Goal: Task Accomplishment & Management: Use online tool/utility

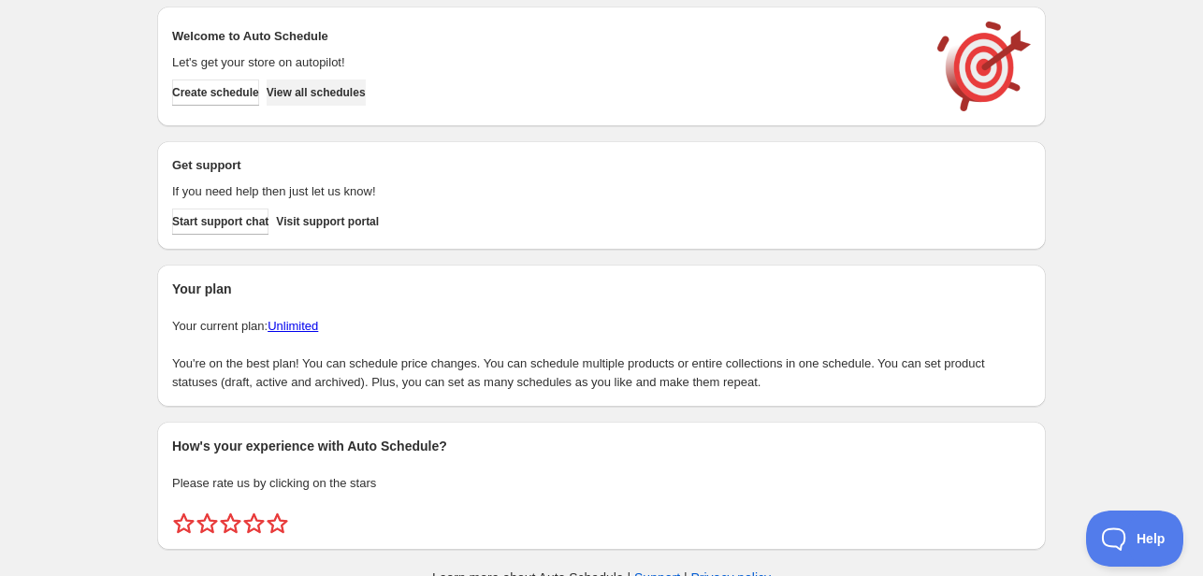
click at [329, 98] on span "View all schedules" at bounding box center [316, 92] width 99 height 15
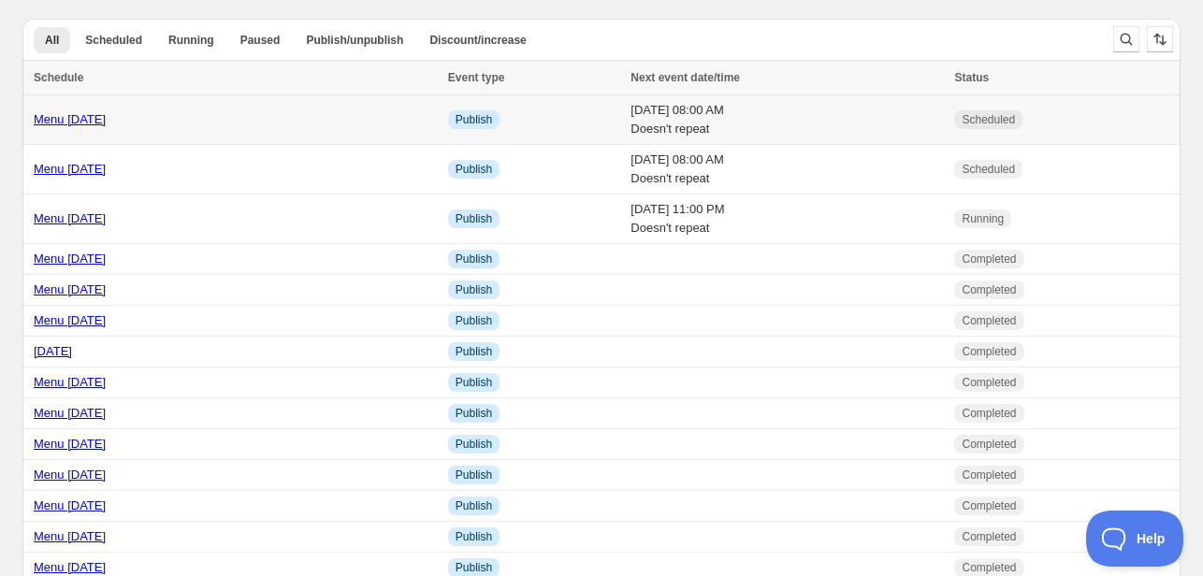
click at [92, 126] on link "Menu [DATE]" at bounding box center [70, 119] width 72 height 14
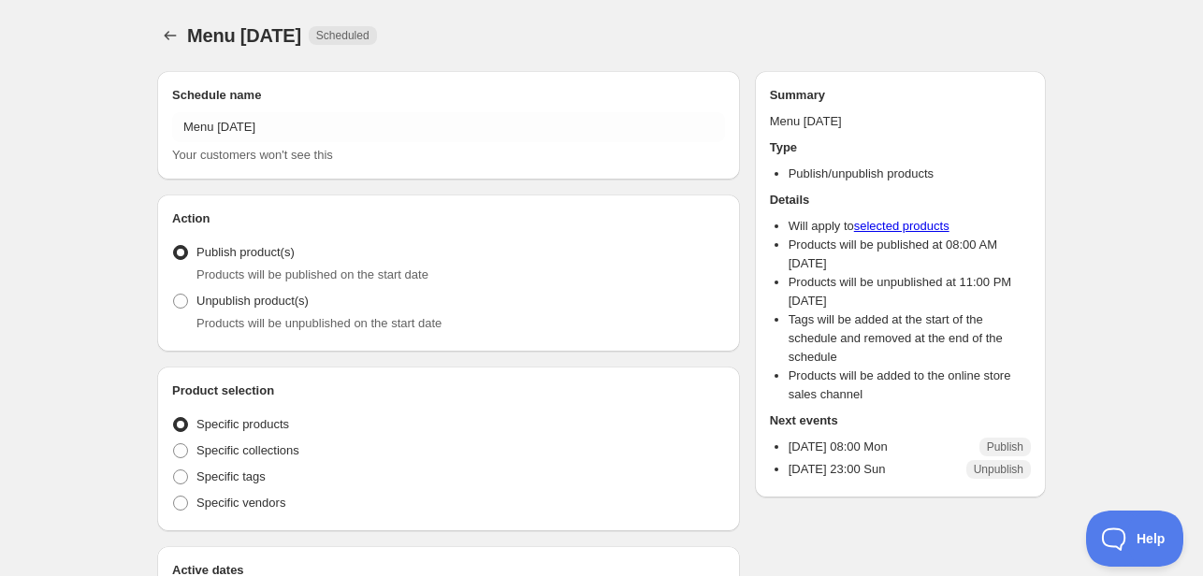
radio input "true"
checkbox input "true"
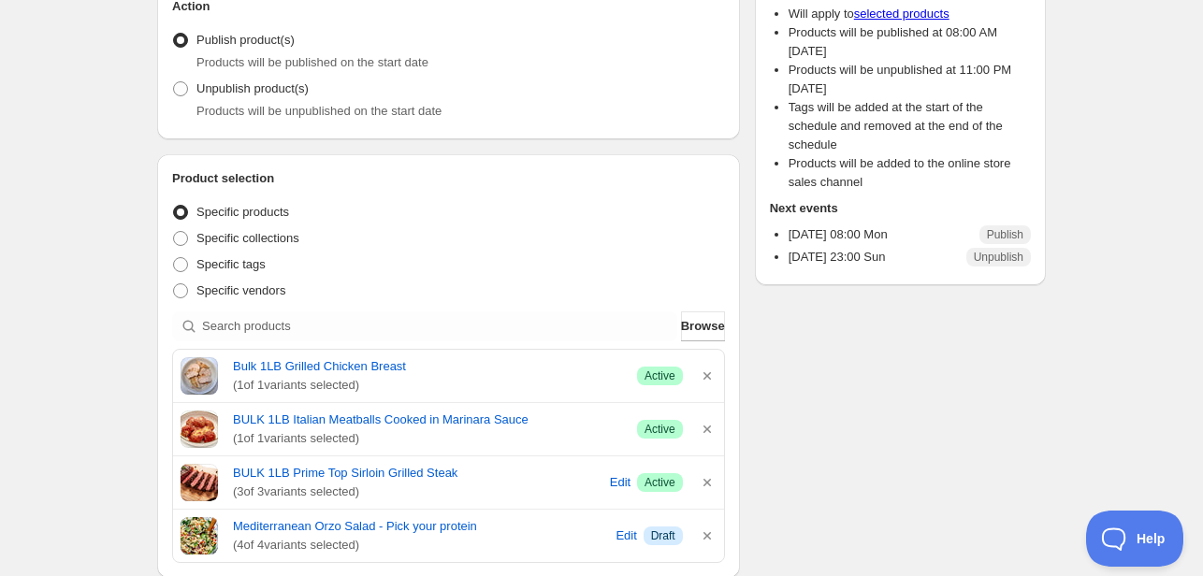
scroll to position [374, 0]
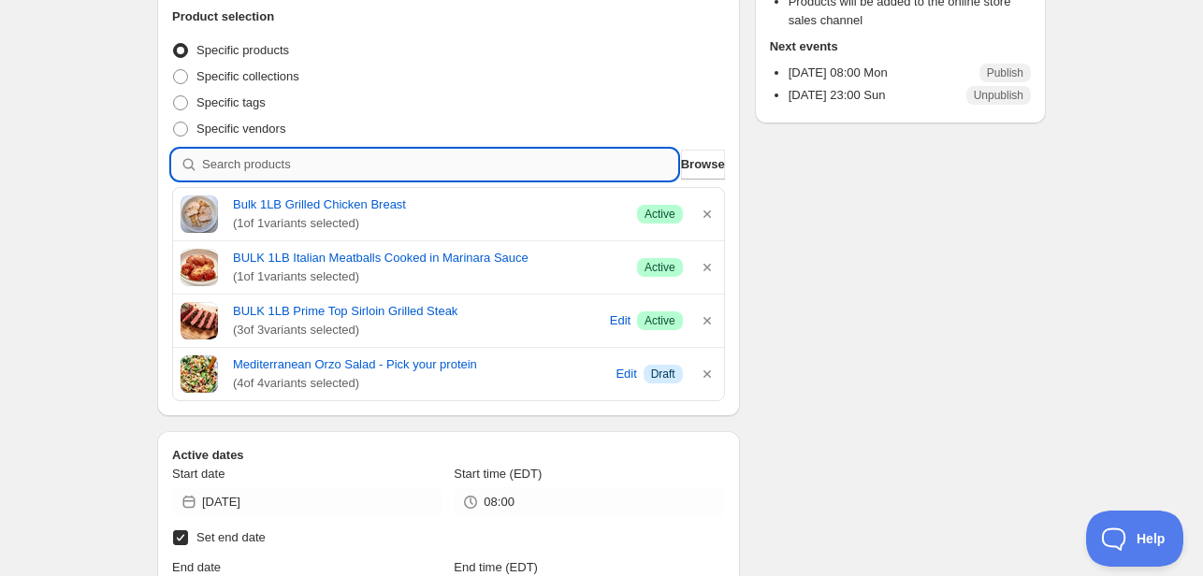
click at [295, 164] on input "search" at bounding box center [439, 165] width 475 height 30
type input "t"
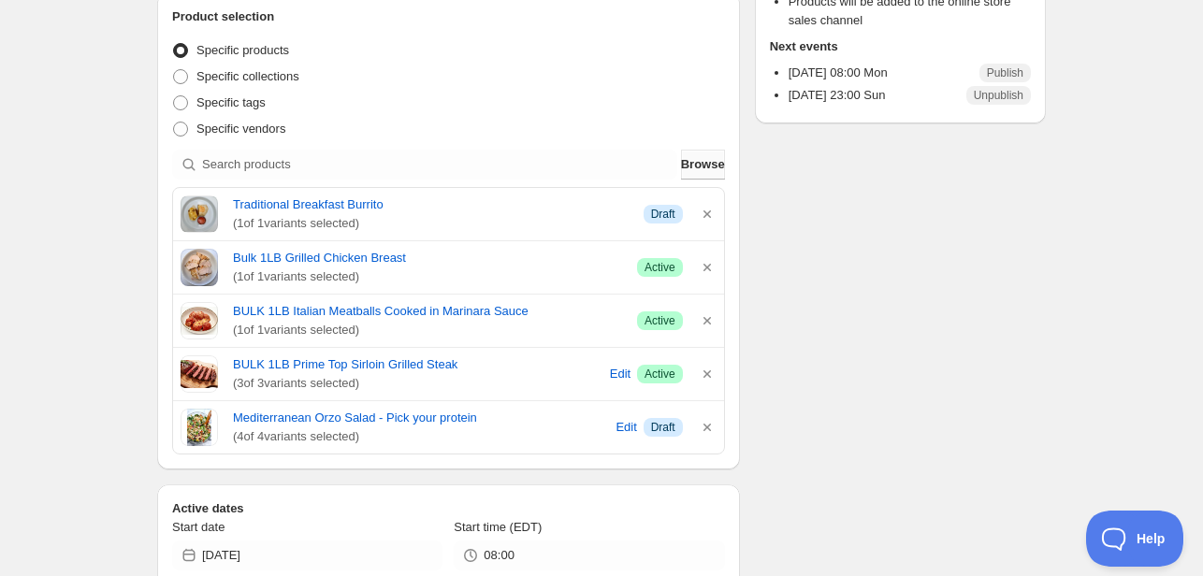
click at [692, 168] on span "Browse" at bounding box center [703, 164] width 44 height 19
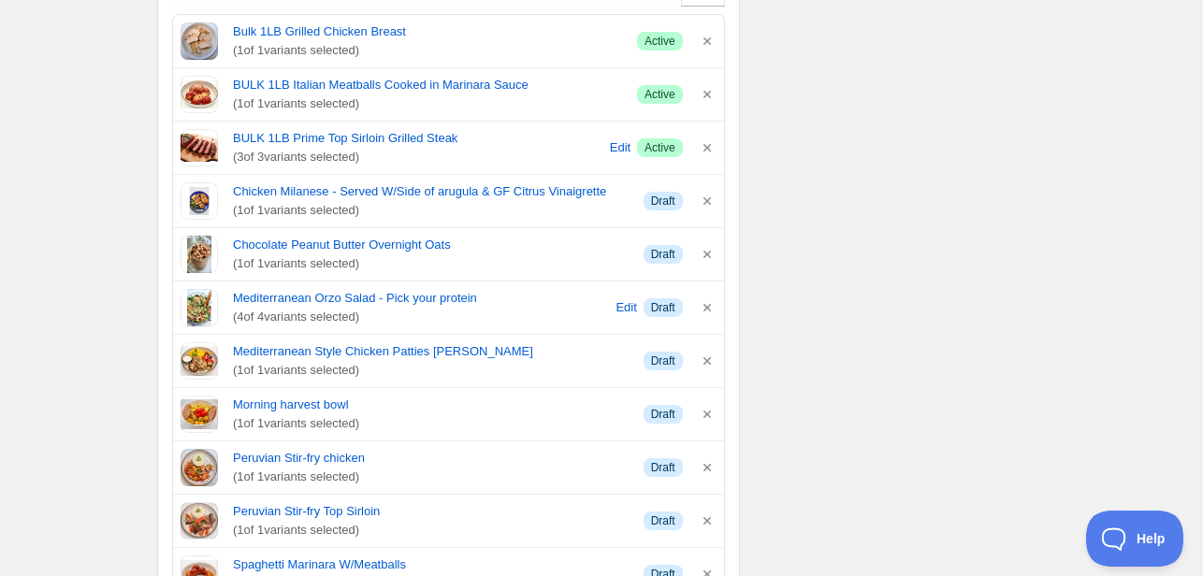
scroll to position [561, 0]
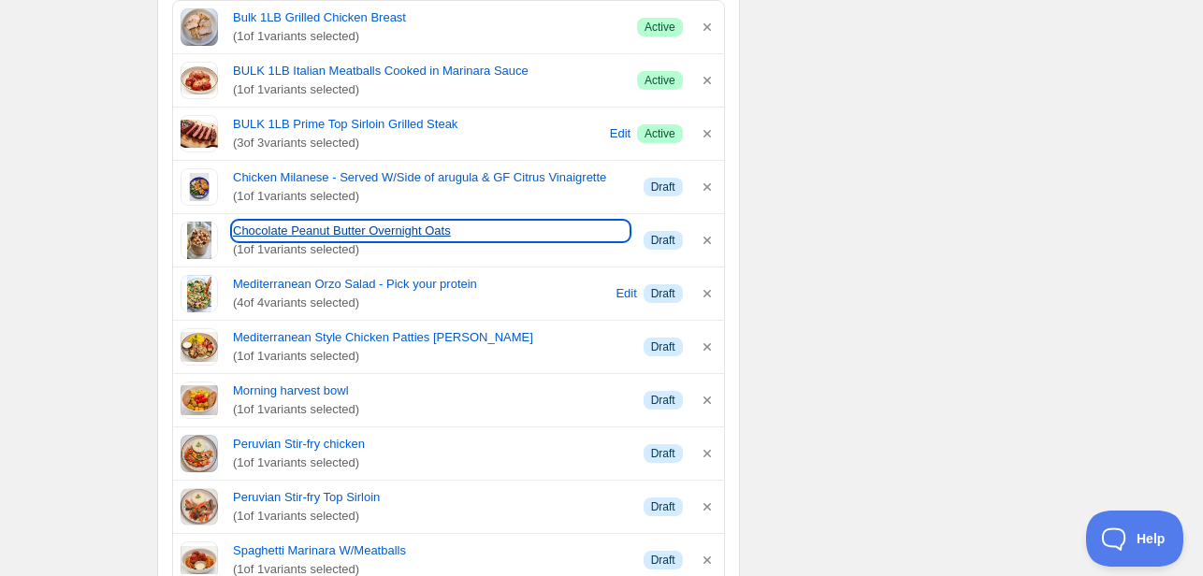
click at [367, 226] on link "Chocolate Peanut Butter Overnight Oats" at bounding box center [431, 231] width 396 height 19
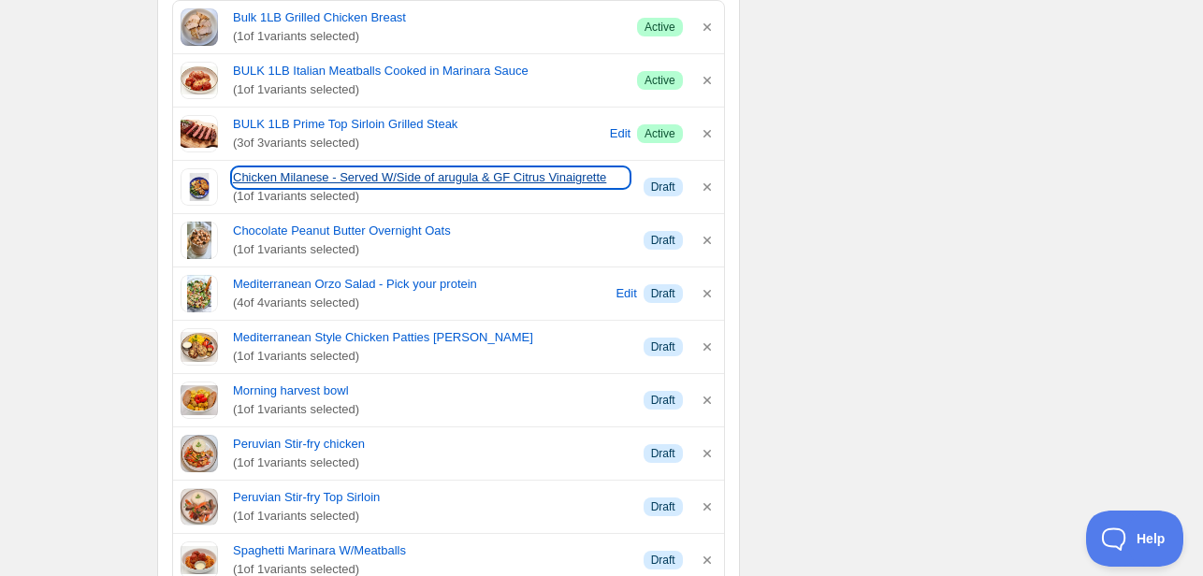
click at [413, 173] on link "Chicken Milanese - Served W/Side of arugula & GF Citrus Vinaigrette" at bounding box center [431, 177] width 396 height 19
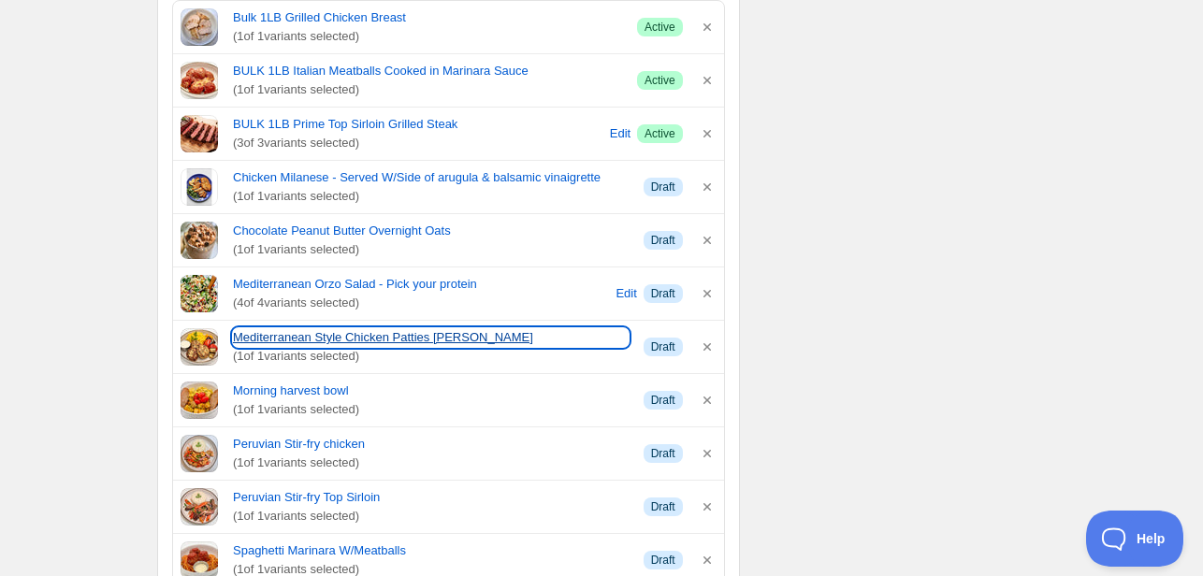
click at [393, 336] on link "Mediterranean Style Chicken Patties [PERSON_NAME]" at bounding box center [431, 337] width 396 height 19
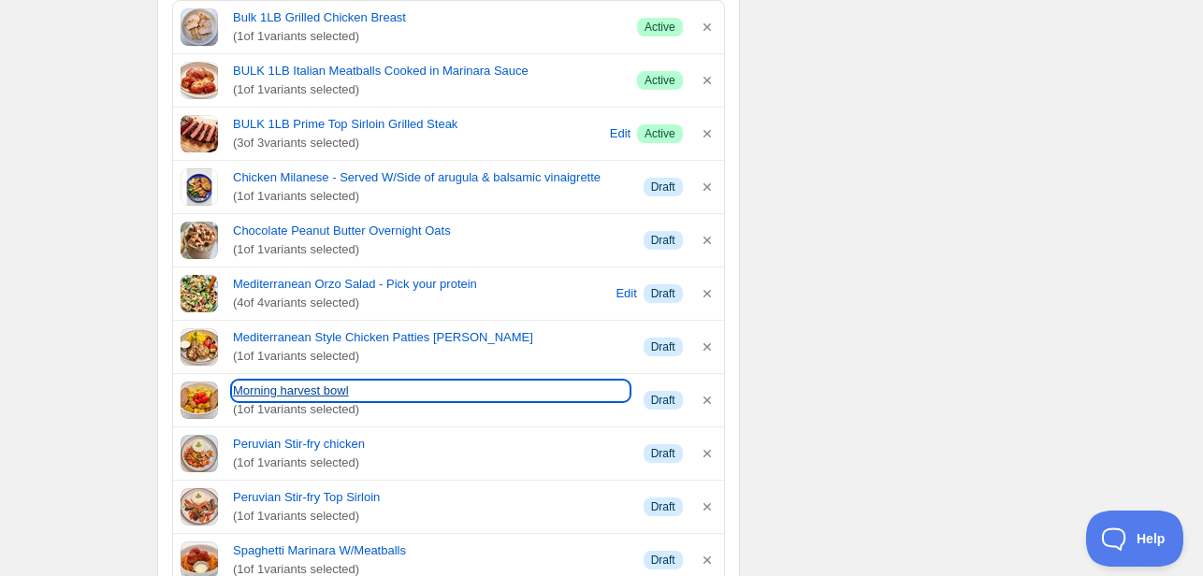
click at [306, 386] on link "Morning harvest bowl" at bounding box center [431, 391] width 396 height 19
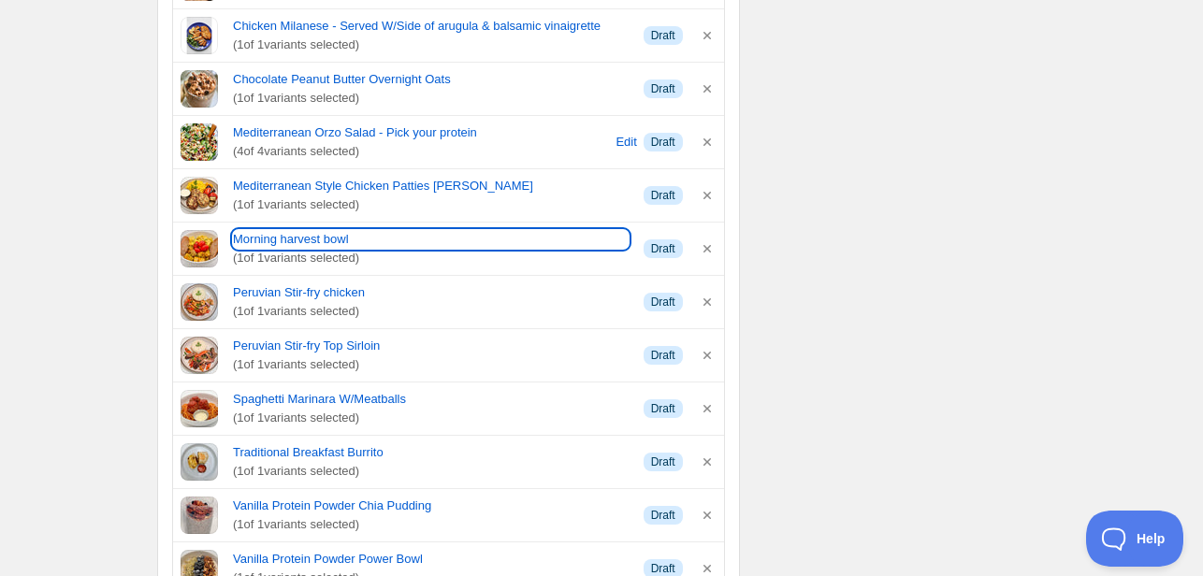
scroll to position [748, 0]
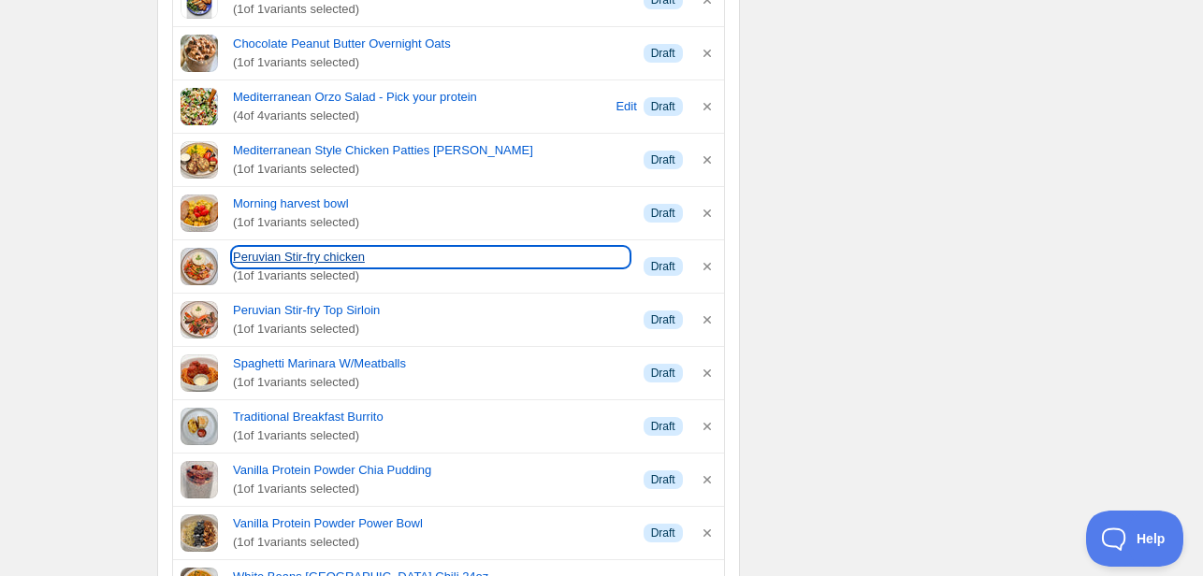
click at [306, 258] on link "Peruvian Stir-fry chicken" at bounding box center [431, 257] width 396 height 19
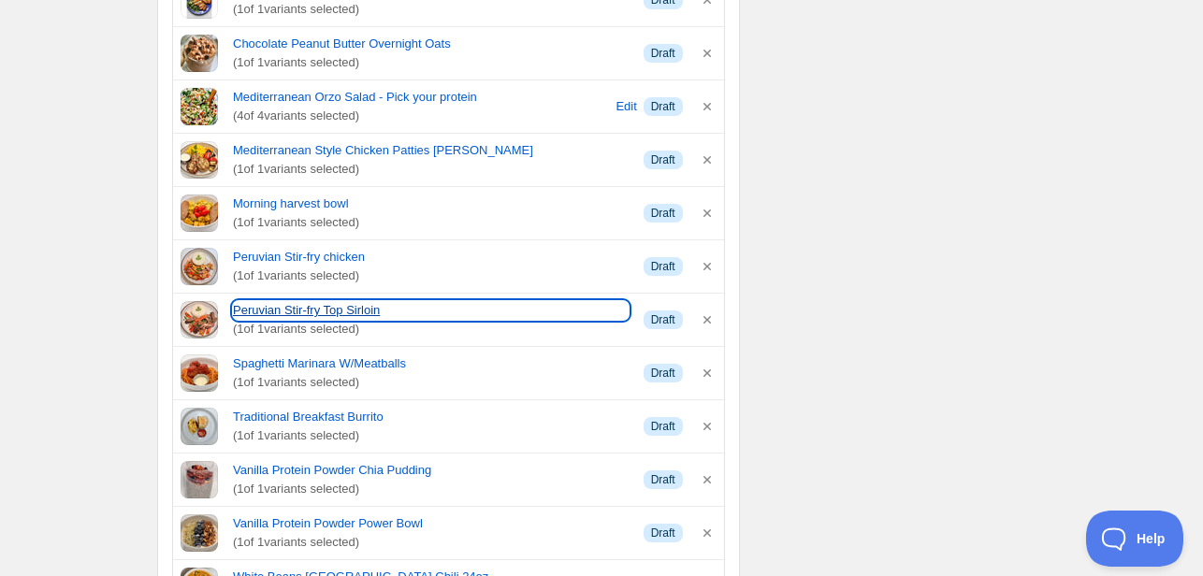
click at [315, 310] on link "Peruvian Stir-fry Top Sirloin" at bounding box center [431, 310] width 396 height 19
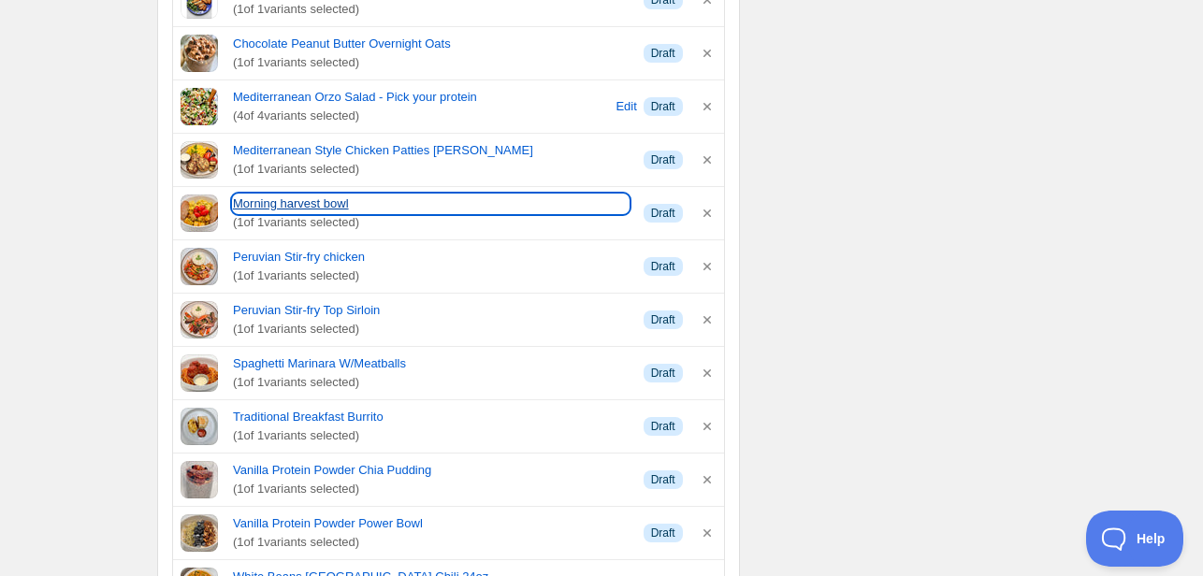
click at [296, 204] on link "Morning harvest bowl" at bounding box center [431, 204] width 396 height 19
click at [292, 208] on link "Morning harvest bowl" at bounding box center [431, 204] width 396 height 19
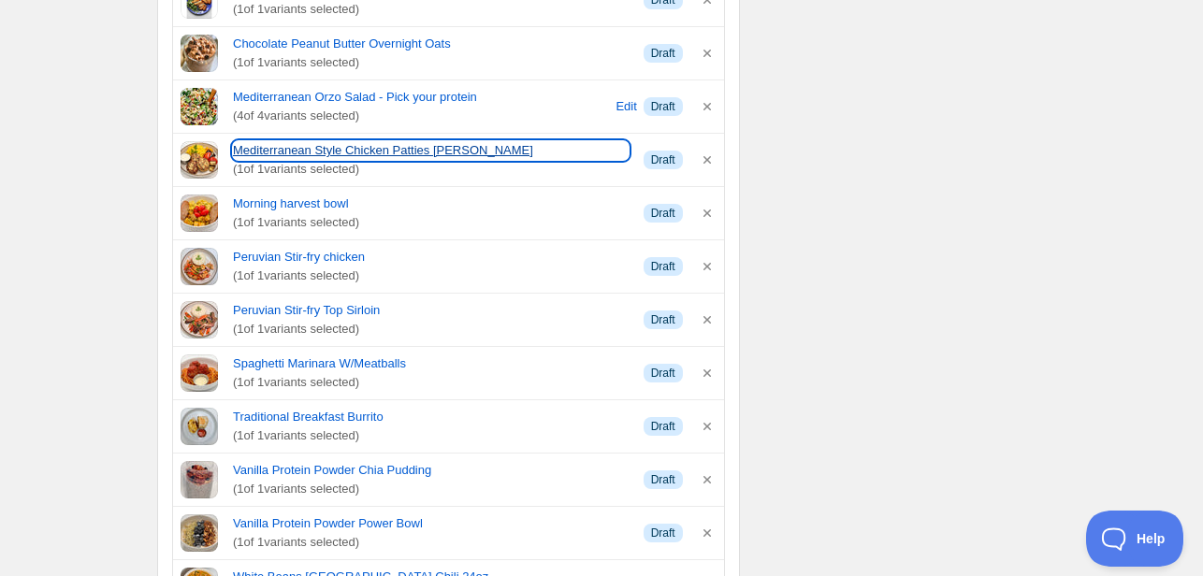
click at [273, 152] on link "Mediterranean Style Chicken Patties [PERSON_NAME]" at bounding box center [431, 150] width 396 height 19
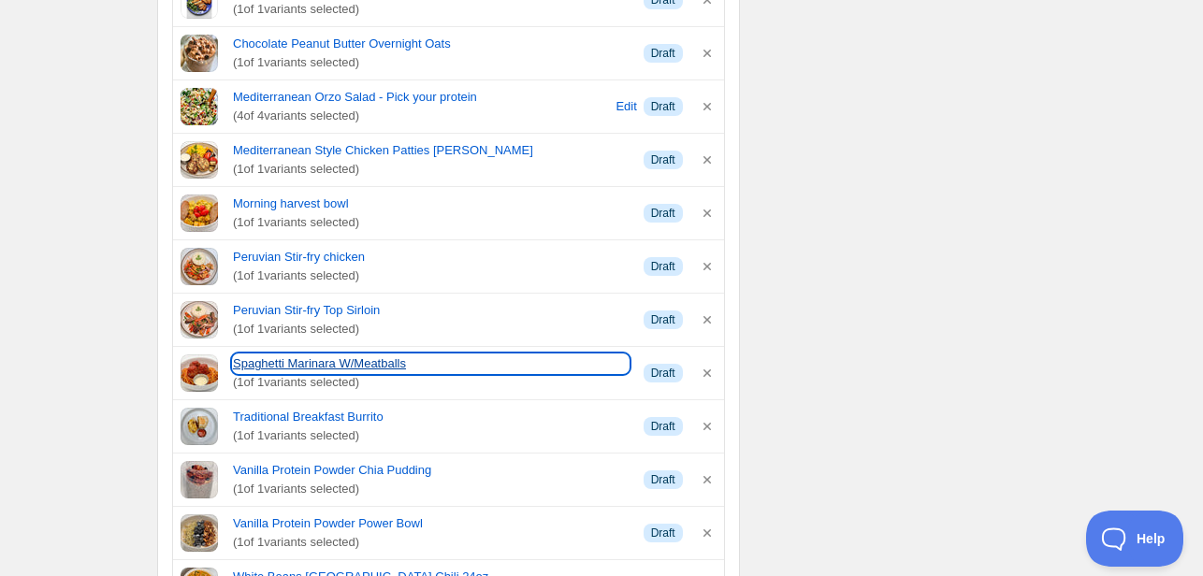
click at [325, 365] on link "Spaghetti Marinara W/Meatballs" at bounding box center [431, 363] width 396 height 19
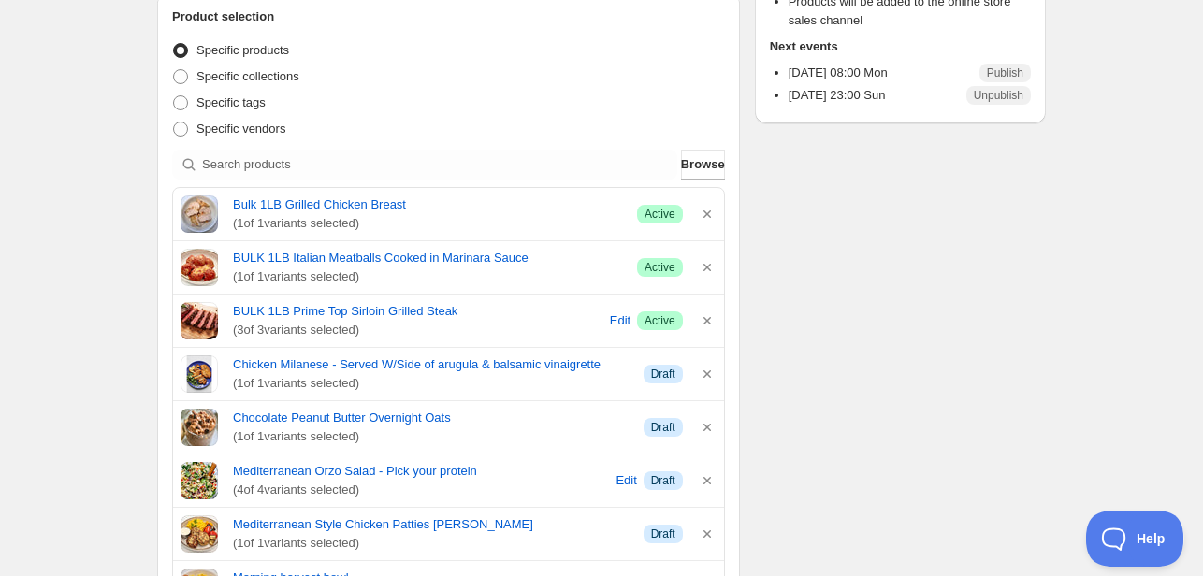
scroll to position [468, 0]
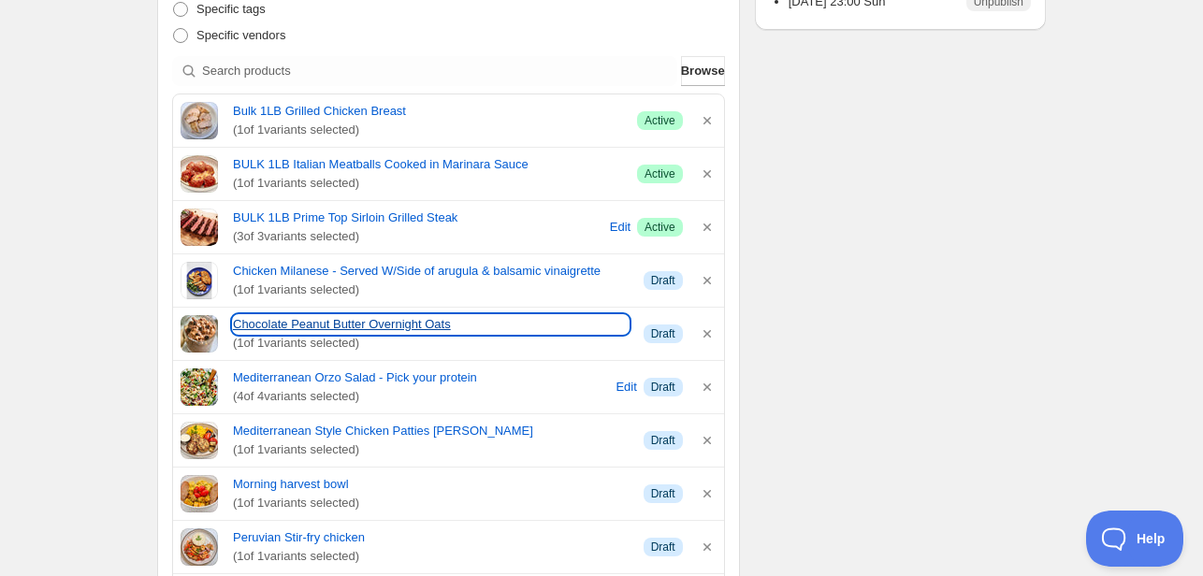
click at [307, 320] on link "Chocolate Peanut Butter Overnight Oats" at bounding box center [431, 324] width 396 height 19
click at [276, 324] on link "Chocolate Peanut Butter Overnight Oats" at bounding box center [431, 324] width 396 height 19
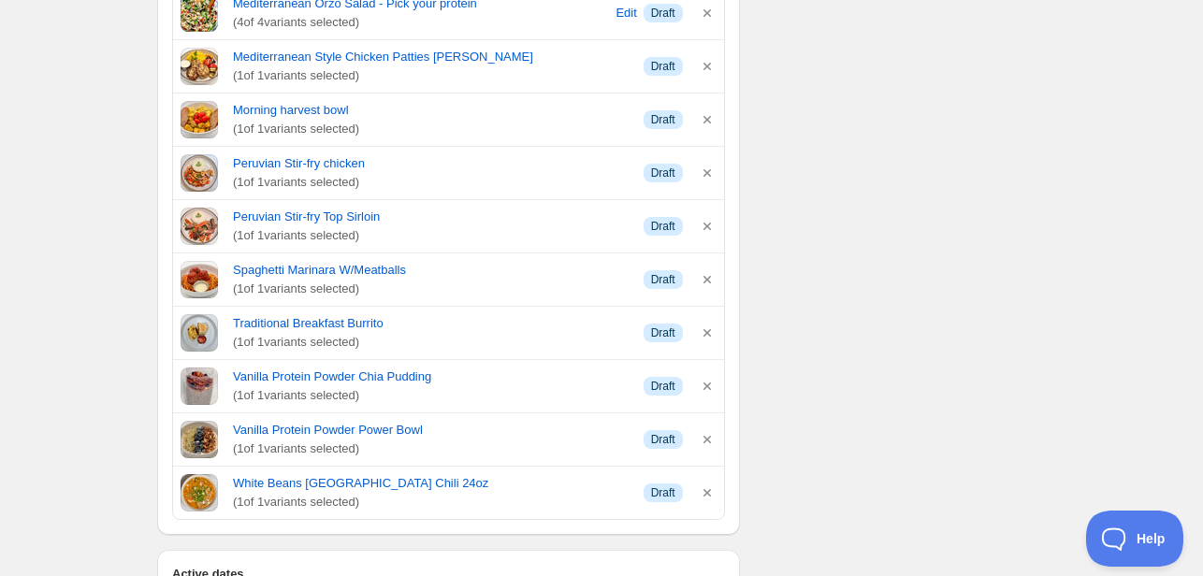
scroll to position [935, 0]
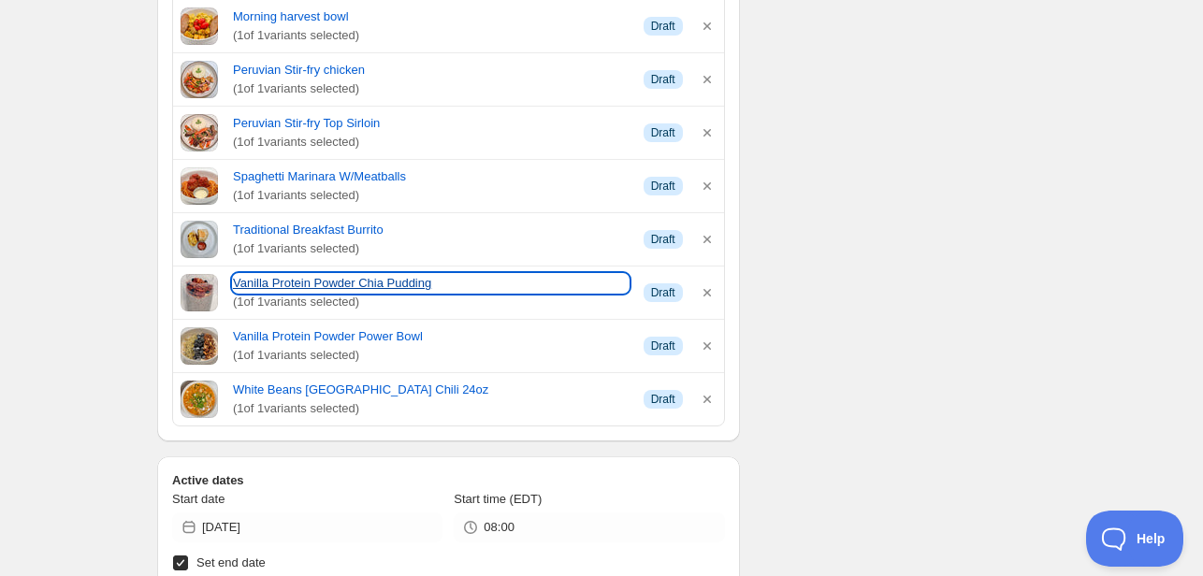
click at [315, 281] on link "Vanilla Protein Powder Chia Pudding" at bounding box center [431, 283] width 396 height 19
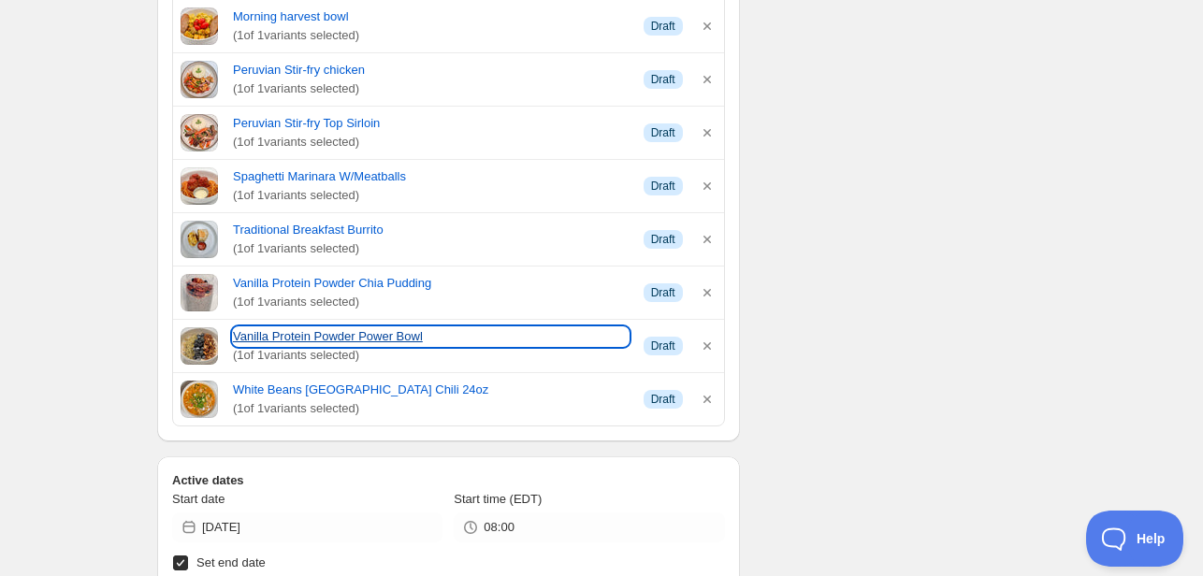
click at [306, 338] on link "Vanilla Protein Powder Power Bowl" at bounding box center [431, 336] width 396 height 19
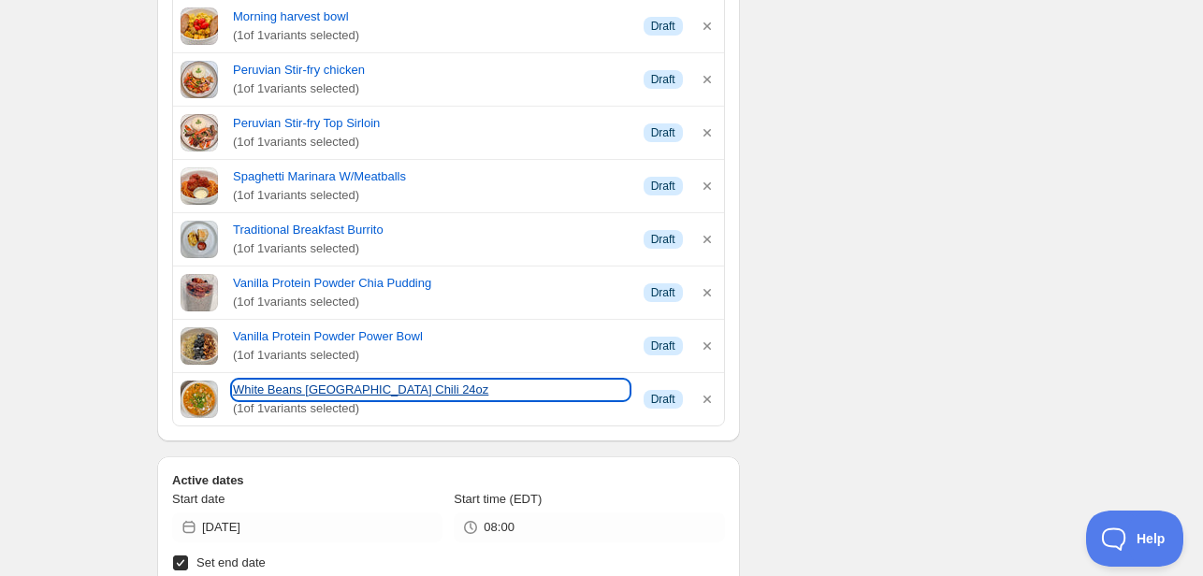
click at [374, 386] on link "White Beans [GEOGRAPHIC_DATA] Chili 24oz" at bounding box center [431, 390] width 396 height 19
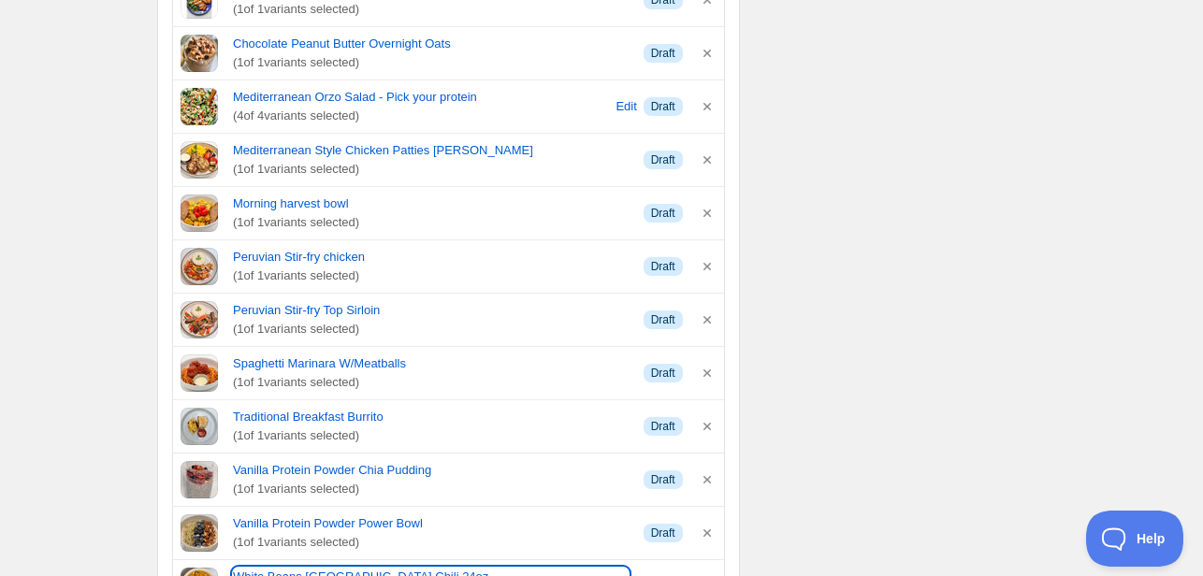
scroll to position [842, 0]
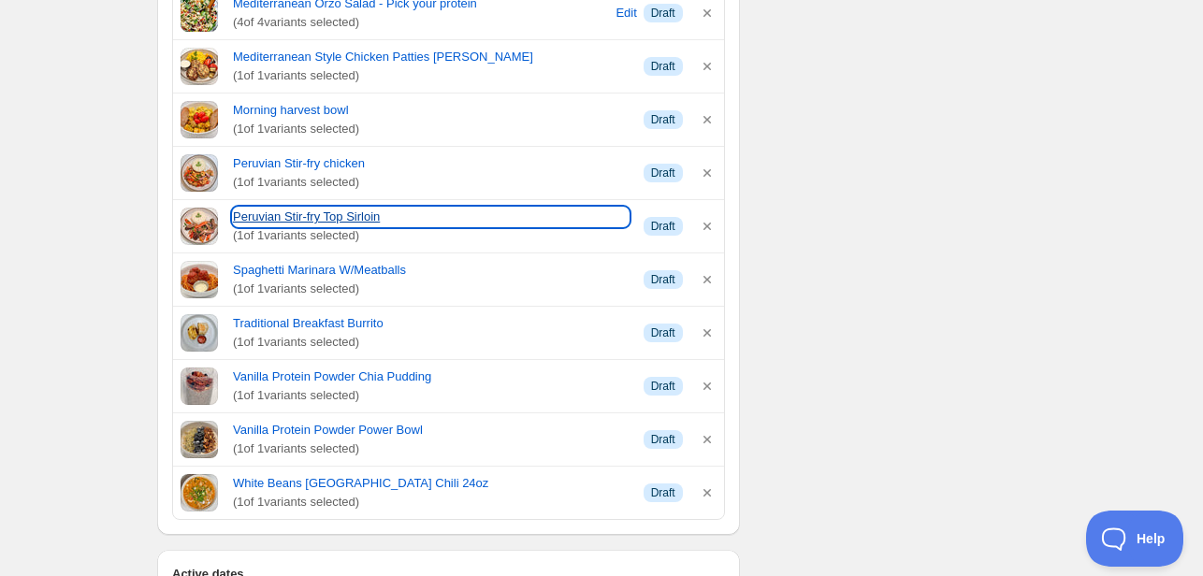
click at [352, 222] on link "Peruvian Stir-fry Top Sirloin" at bounding box center [431, 217] width 396 height 19
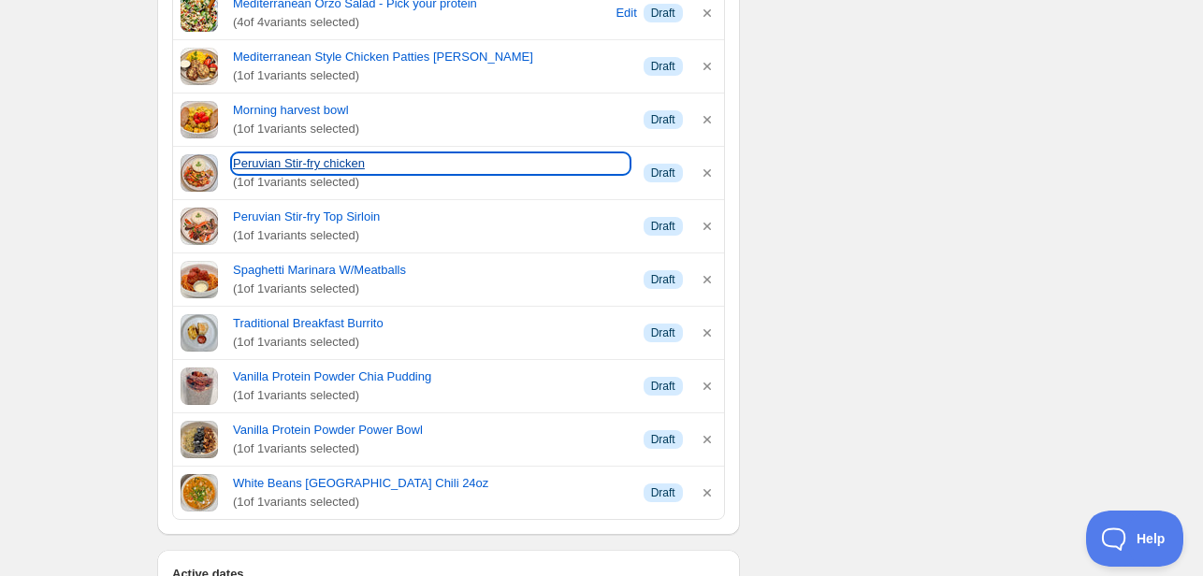
click at [263, 160] on link "Peruvian Stir-fry chicken" at bounding box center [431, 163] width 396 height 19
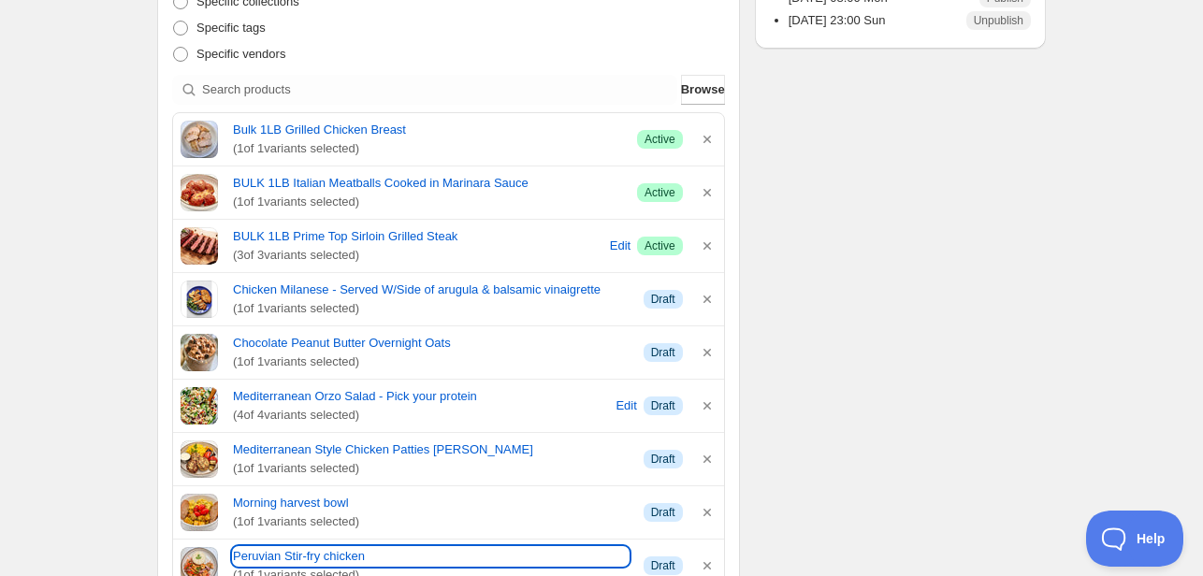
scroll to position [281, 0]
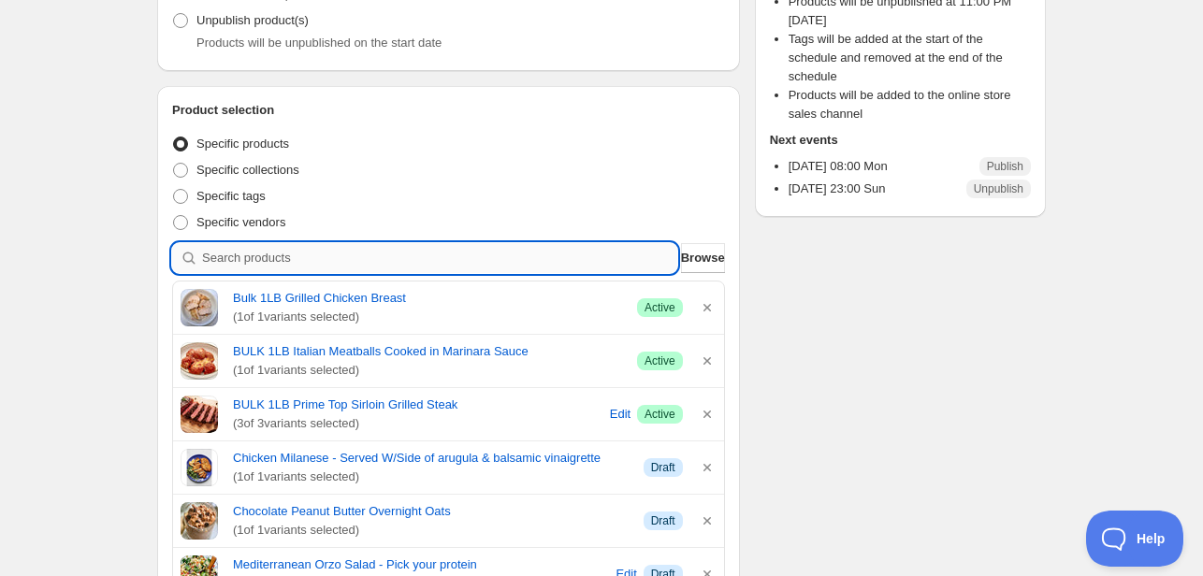
click at [563, 260] on input "search" at bounding box center [439, 258] width 475 height 30
type input "s"
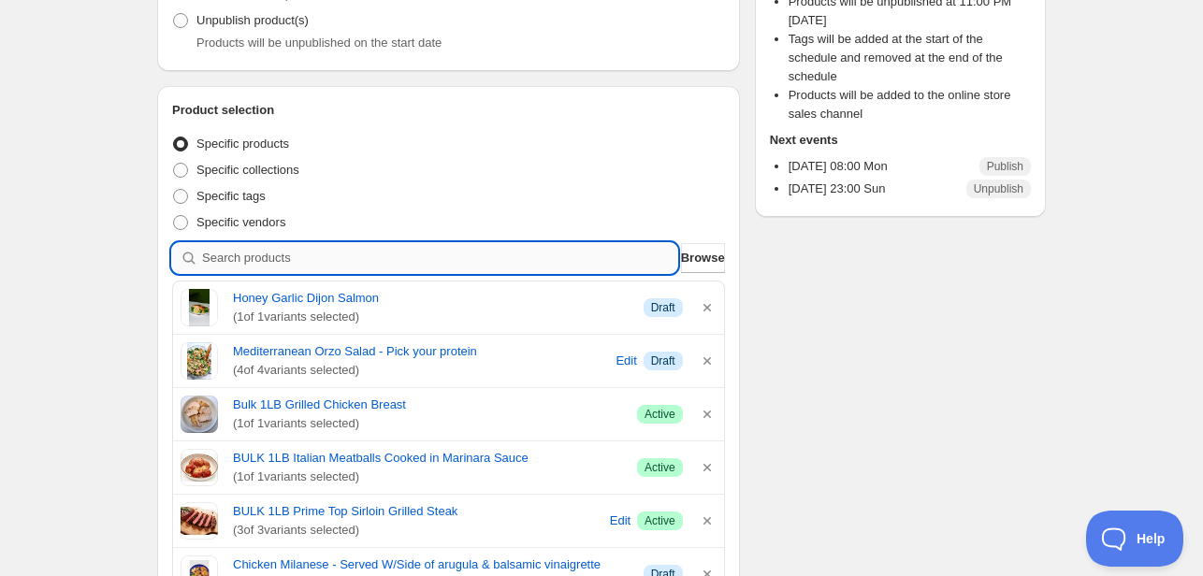
click at [468, 258] on input "search" at bounding box center [439, 258] width 475 height 30
type input "s"
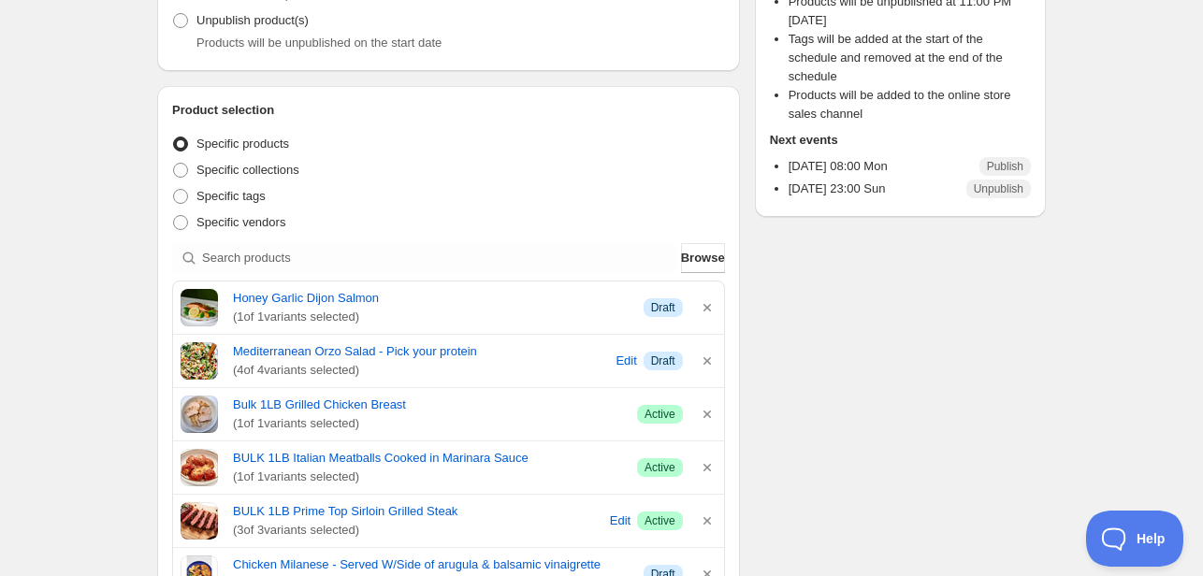
click at [686, 253] on span "Browse" at bounding box center [703, 258] width 44 height 19
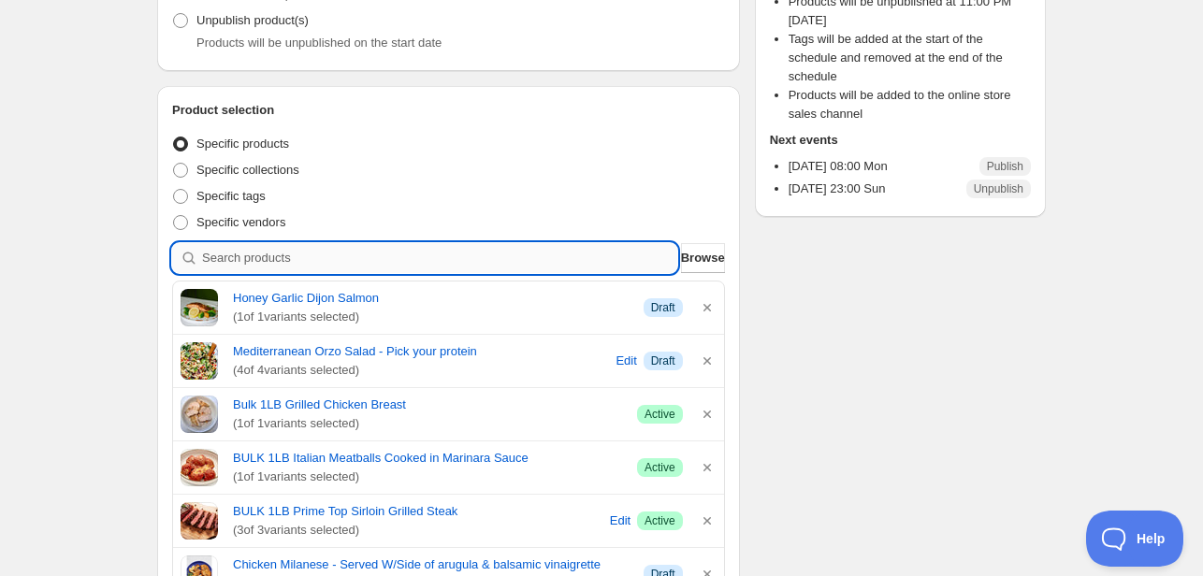
click at [444, 243] on input "search" at bounding box center [439, 258] width 475 height 30
type input "g"
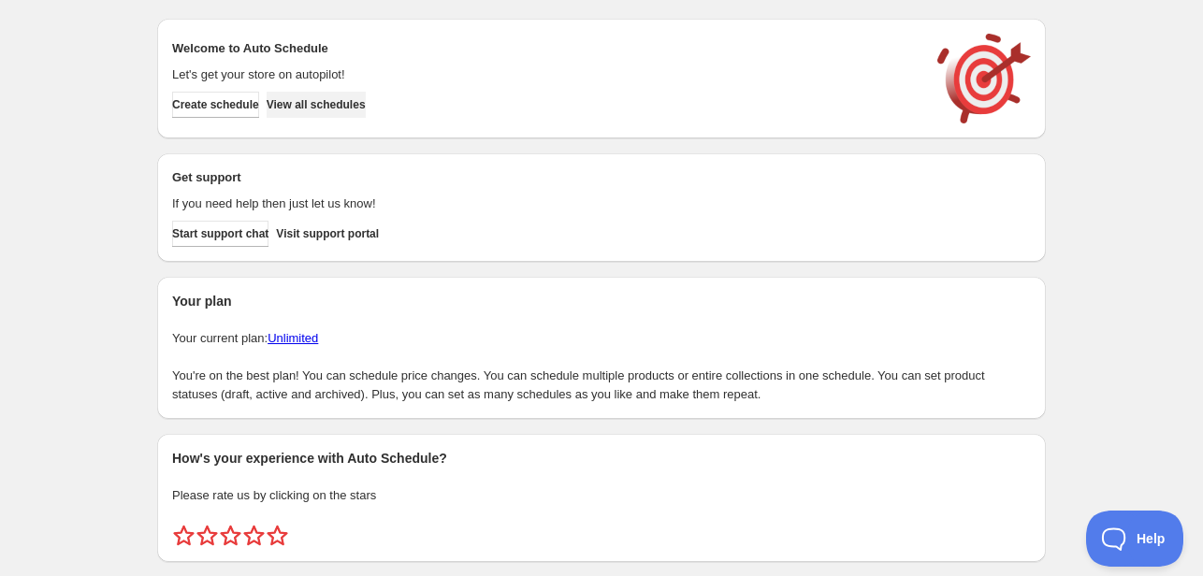
click at [341, 108] on span "View all schedules" at bounding box center [316, 104] width 99 height 15
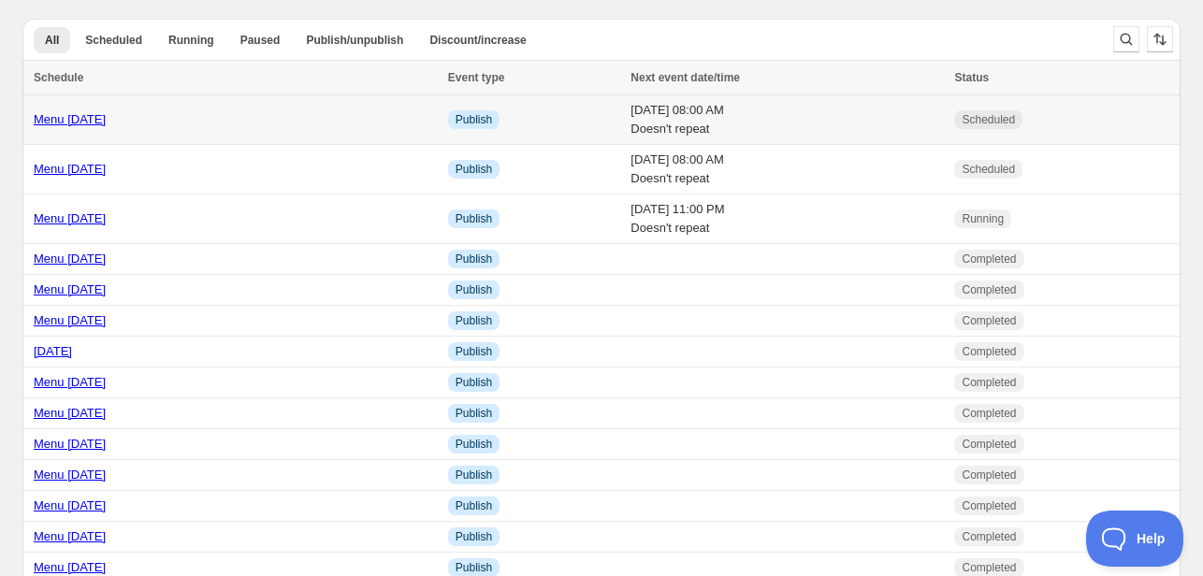
click at [80, 121] on link "Menu [DATE]" at bounding box center [70, 119] width 72 height 14
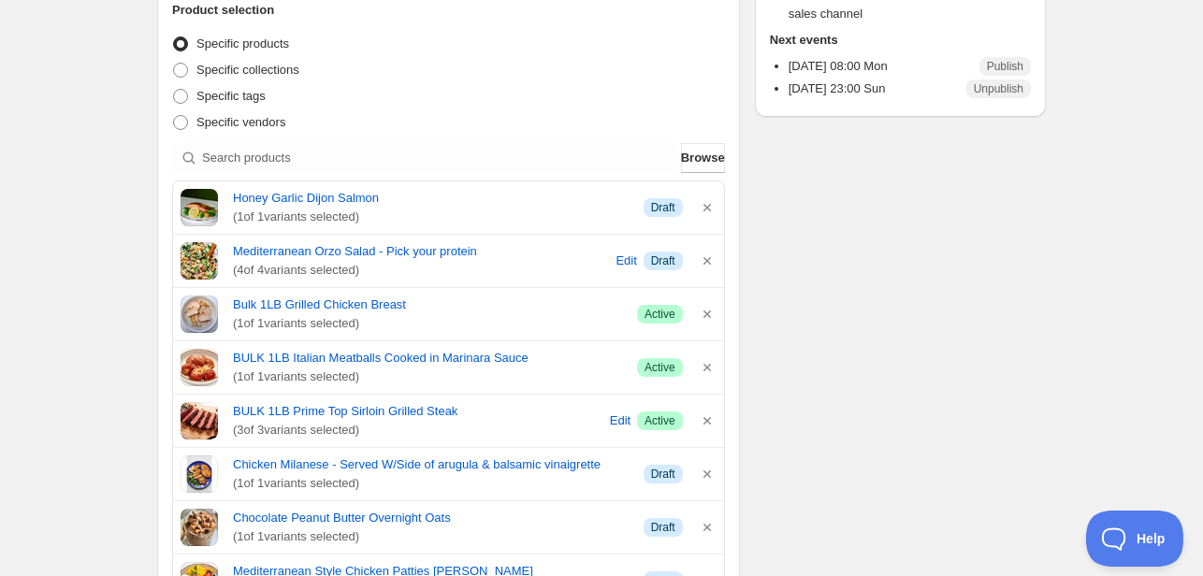
scroll to position [468, 0]
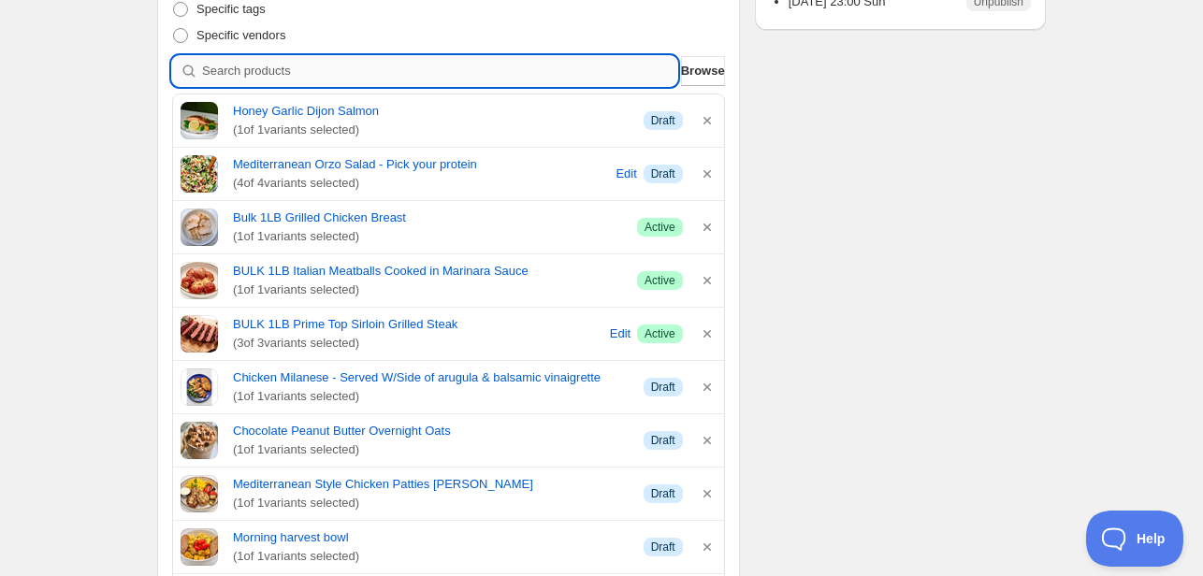
click at [288, 70] on input "search" at bounding box center [439, 71] width 475 height 30
type input "g"
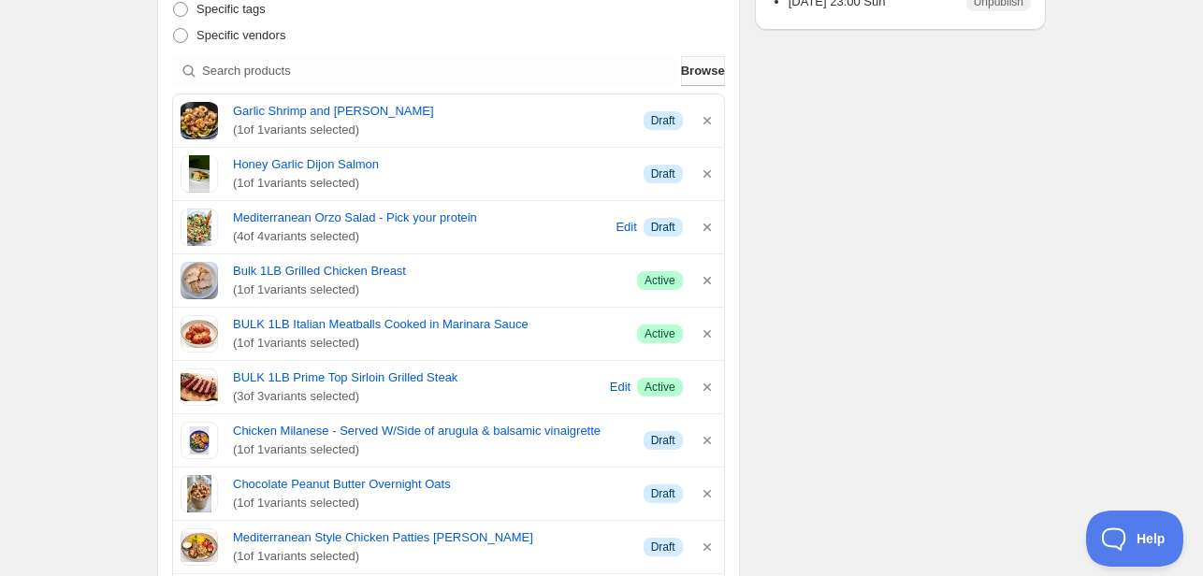
click at [689, 70] on span "Browse" at bounding box center [703, 71] width 44 height 19
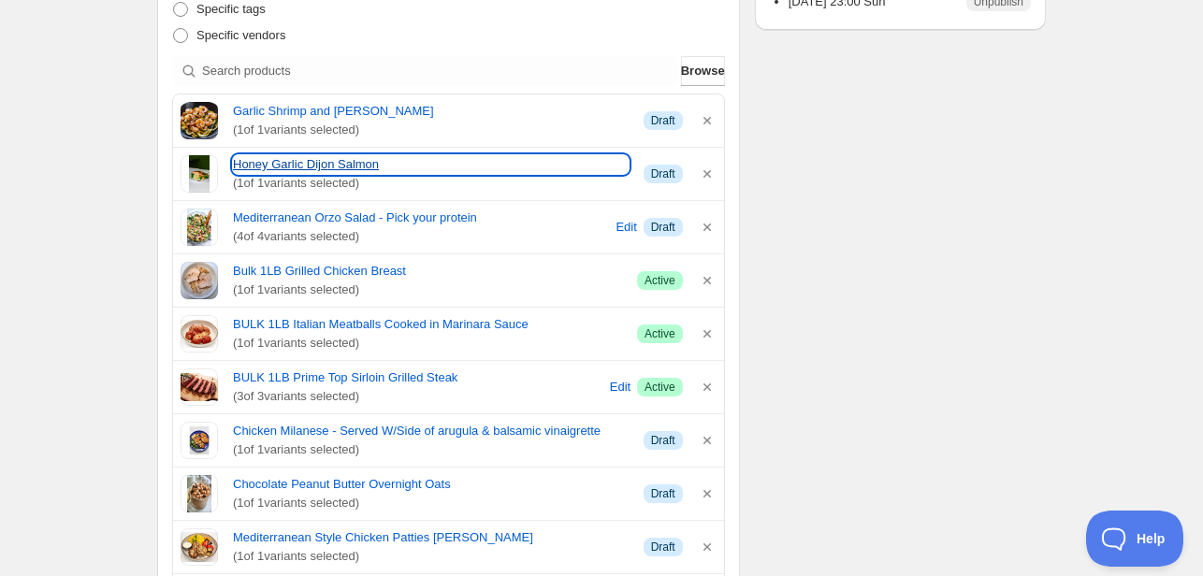
click at [279, 167] on link "Honey Garlic Dijon Salmon" at bounding box center [431, 164] width 396 height 19
